Goal: Find contact information: Find contact information

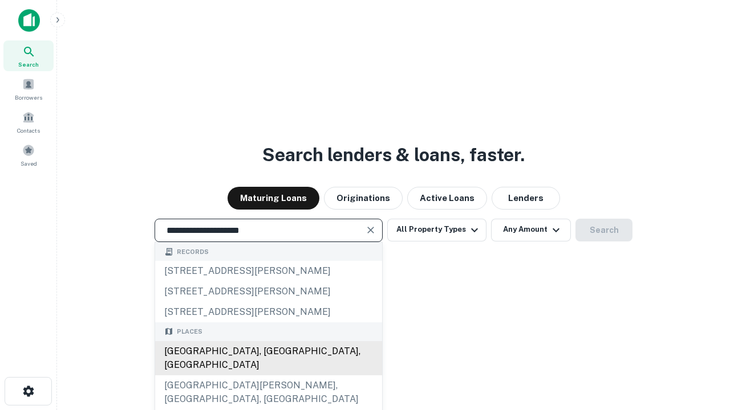
click at [268, 376] on div "[GEOGRAPHIC_DATA], [GEOGRAPHIC_DATA], [GEOGRAPHIC_DATA]" at bounding box center [268, 358] width 227 height 34
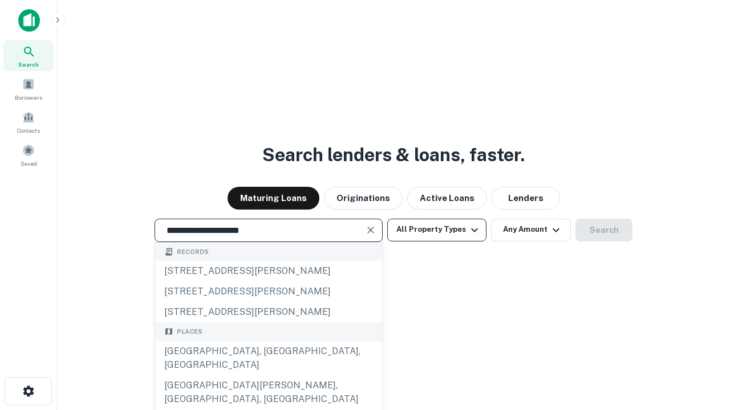
type input "**********"
click at [437, 230] on button "All Property Types" at bounding box center [436, 230] width 99 height 23
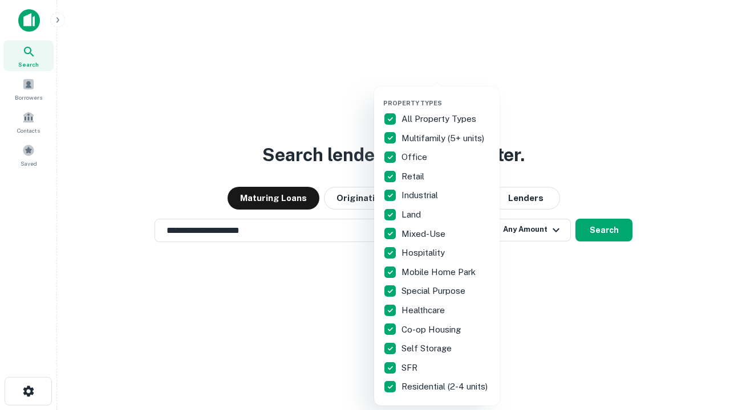
click at [446, 96] on button "button" at bounding box center [445, 96] width 125 height 1
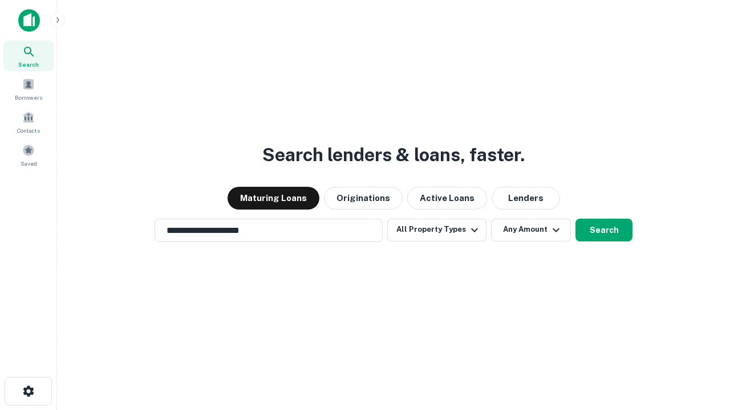
scroll to position [7, 137]
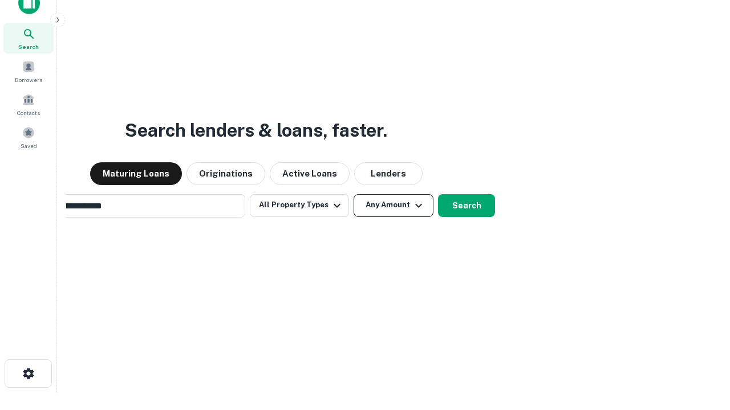
click at [353, 194] on button "Any Amount" at bounding box center [393, 205] width 80 height 23
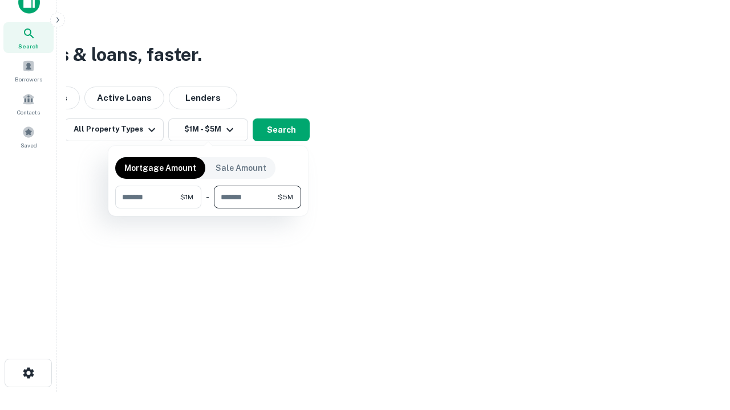
type input "*******"
click at [208, 209] on button "button" at bounding box center [208, 209] width 186 height 1
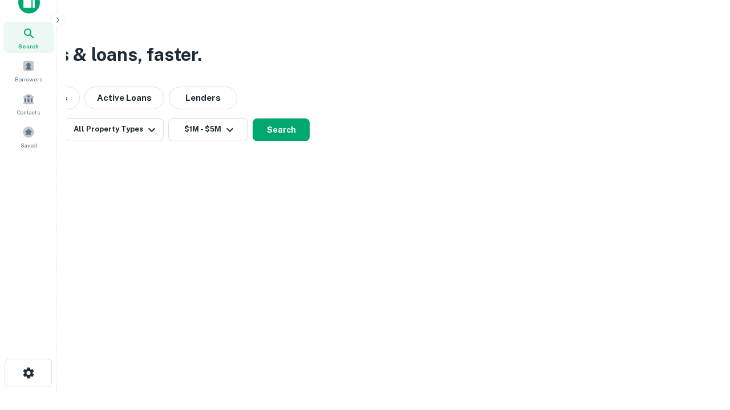
scroll to position [18, 0]
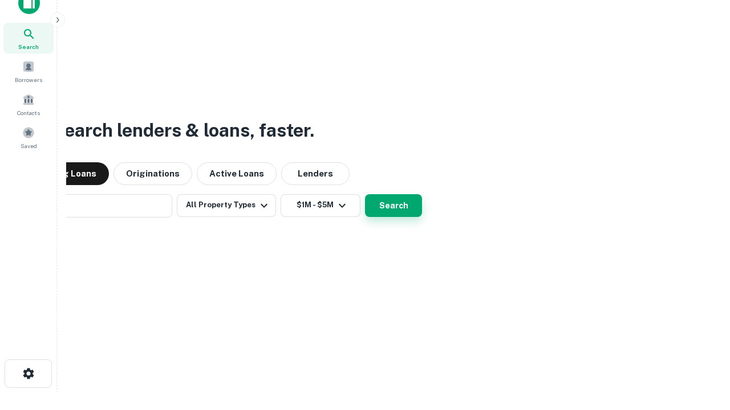
click at [365, 194] on button "Search" at bounding box center [393, 205] width 57 height 23
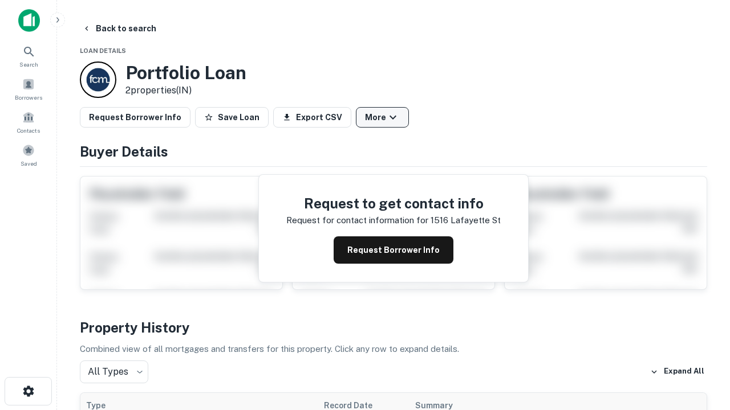
click at [382, 117] on button "More" at bounding box center [382, 117] width 53 height 21
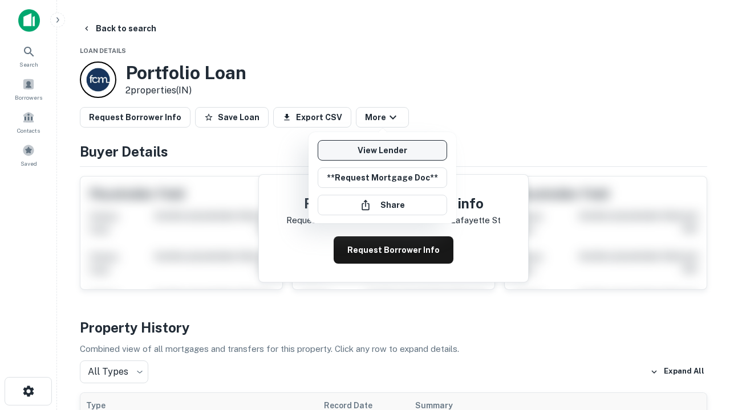
click at [382, 150] on link "View Lender" at bounding box center [382, 150] width 129 height 21
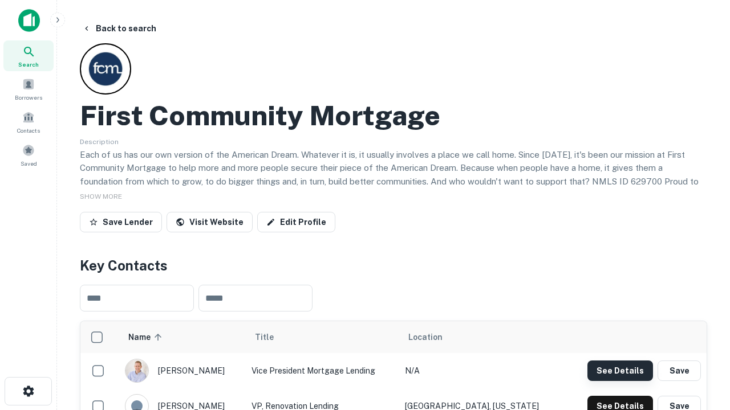
click at [620, 371] on button "See Details" at bounding box center [620, 371] width 66 height 21
click at [28, 392] on icon "button" at bounding box center [29, 392] width 14 height 14
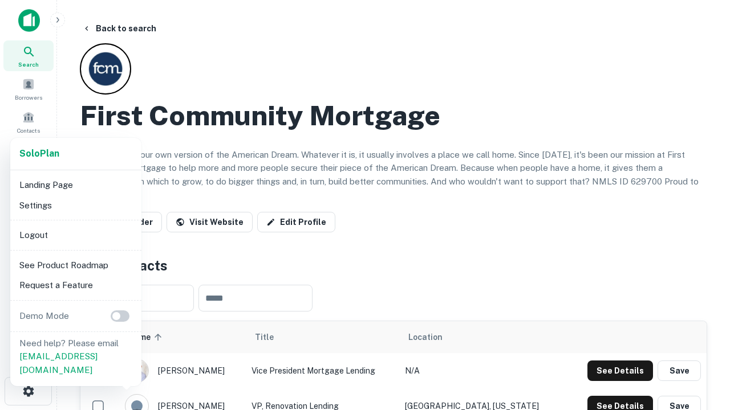
click at [75, 235] on li "Logout" at bounding box center [76, 235] width 122 height 21
